Goal: Navigation & Orientation: Understand site structure

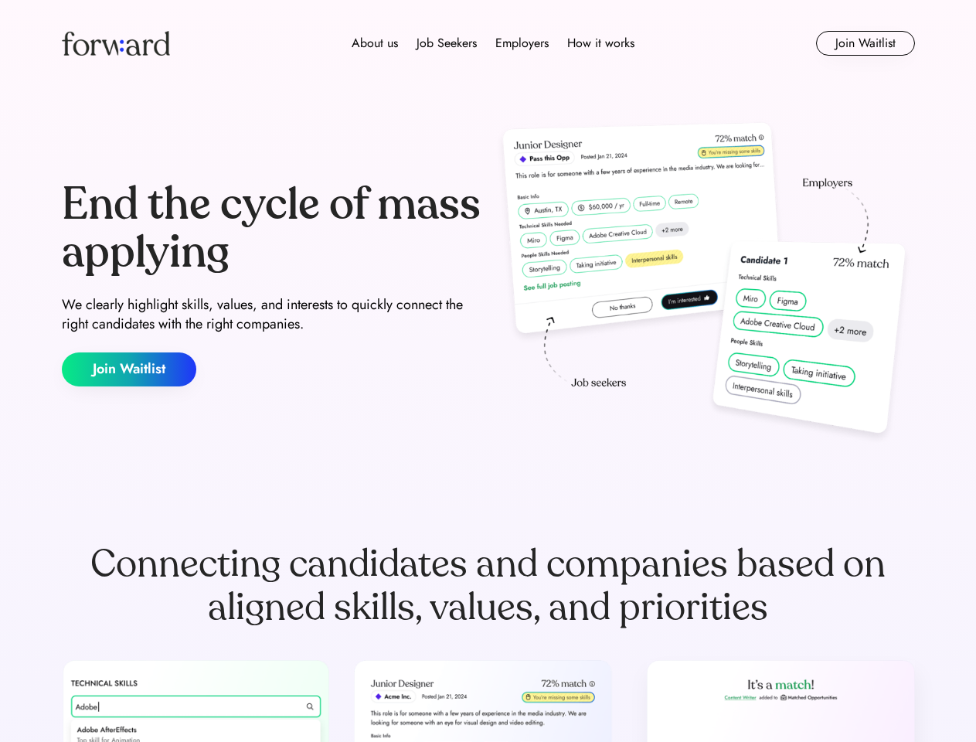
click at [487, 371] on div "End the cycle of mass applying We clearly highlight skills, values, and interes…" at bounding box center [488, 283] width 853 height 332
click at [488, 43] on div "About us Job Seekers Employers How it works" at bounding box center [492, 43] width 609 height 19
click at [116, 43] on img at bounding box center [116, 43] width 108 height 25
click at [493, 43] on div "About us Job Seekers Employers How it works" at bounding box center [492, 43] width 609 height 19
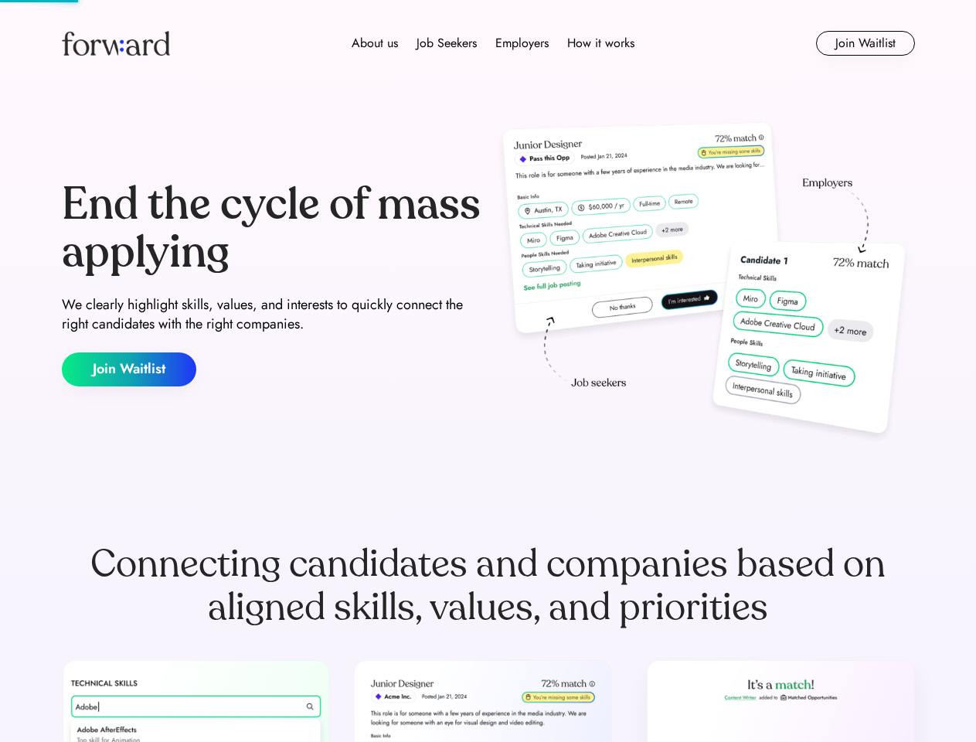
click at [375, 43] on div "About us" at bounding box center [374, 43] width 46 height 19
click at [446, 43] on div "Job Seekers" at bounding box center [446, 43] width 60 height 19
click at [521, 43] on div "Employers" at bounding box center [521, 43] width 53 height 19
click at [599, 43] on div "How it works" at bounding box center [600, 43] width 67 height 19
click at [864, 43] on button "Join Waitlist" at bounding box center [865, 43] width 99 height 25
